Goal: Check status: Check status

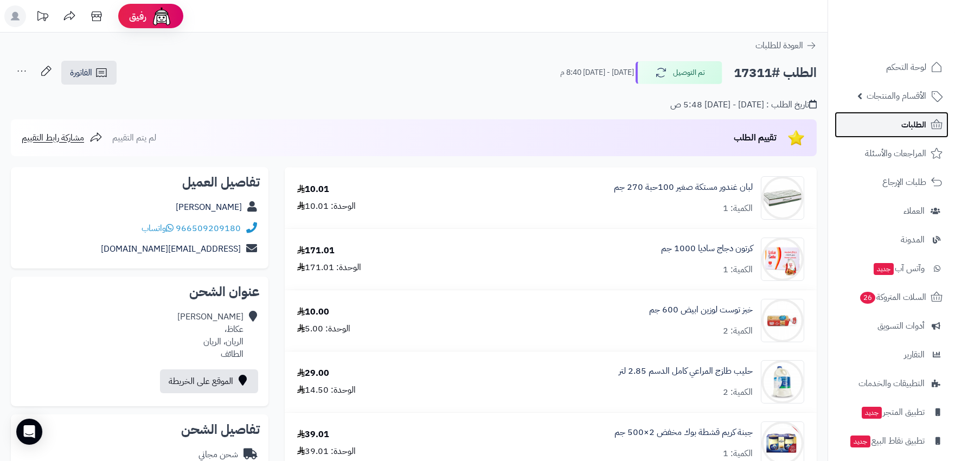
click at [920, 117] on span "الطلبات" at bounding box center [913, 124] width 25 height 15
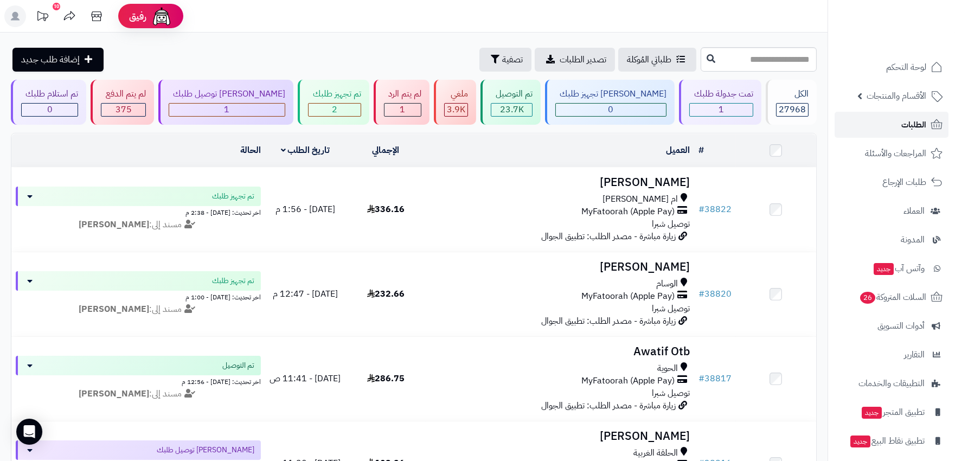
click at [924, 127] on span "الطلبات" at bounding box center [913, 124] width 25 height 15
click at [718, 111] on span "1" at bounding box center [720, 109] width 5 height 13
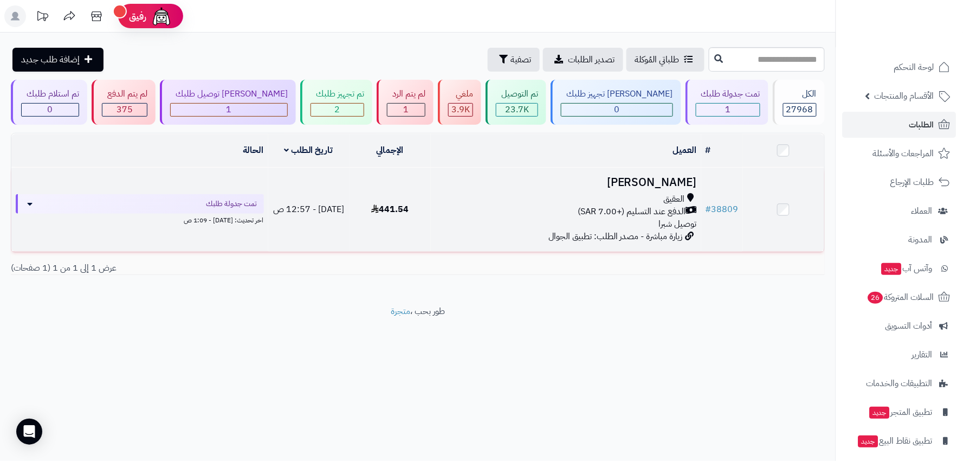
click at [537, 219] on div "العقيق الدفع عند التسليم (+7.00 SAR) توصيل شبرا" at bounding box center [566, 211] width 262 height 37
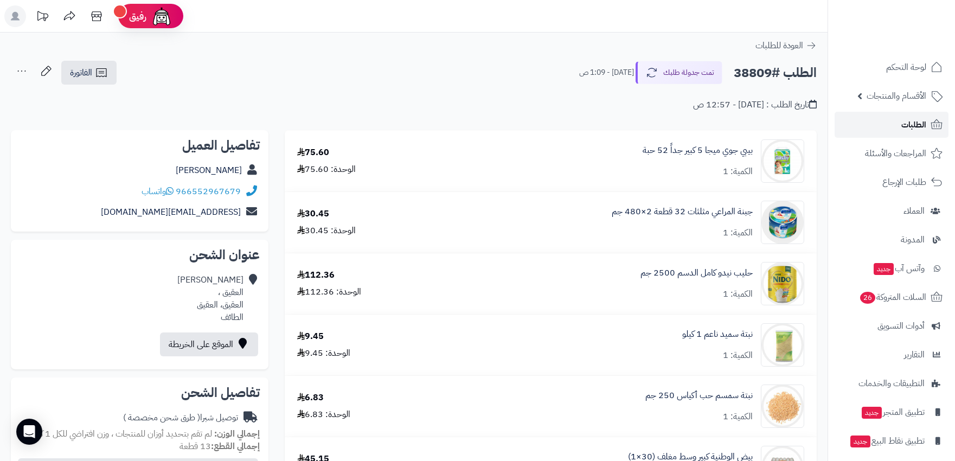
click at [915, 126] on span "الطلبات" at bounding box center [913, 124] width 25 height 15
